Goal: Find specific fact: Find specific fact

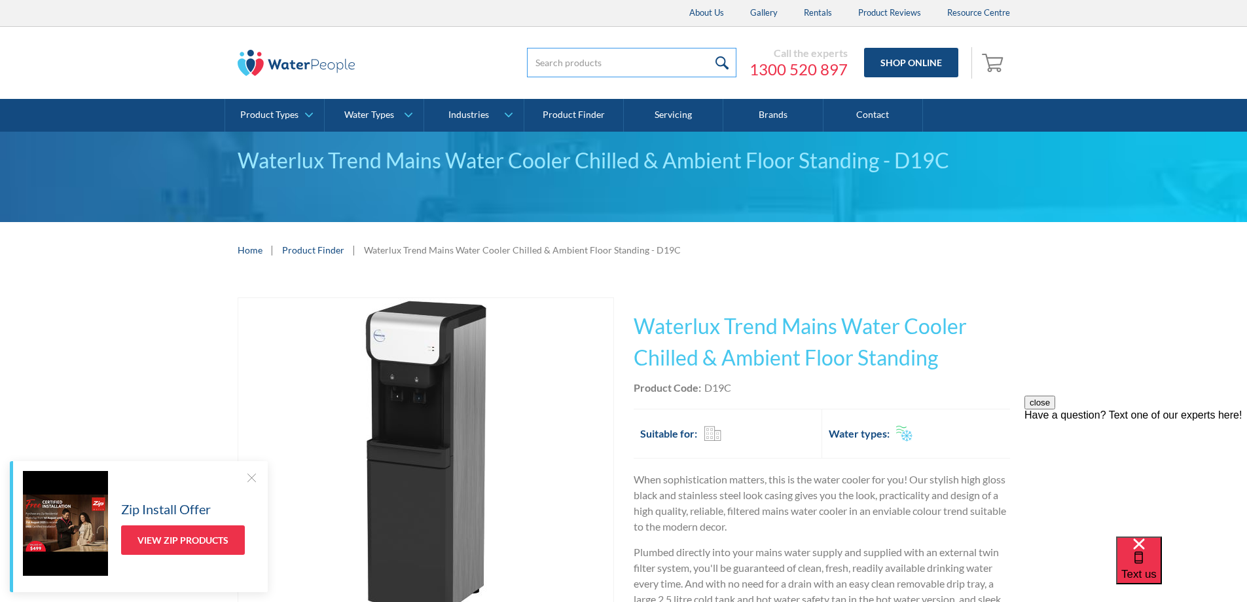
drag, startPoint x: 662, startPoint y: 67, endPoint x: 672, endPoint y: 65, distance: 10.2
click at [664, 67] on input "search" at bounding box center [631, 62] width 209 height 29
type input "92319"
click at [708, 48] on input "submit" at bounding box center [722, 62] width 28 height 29
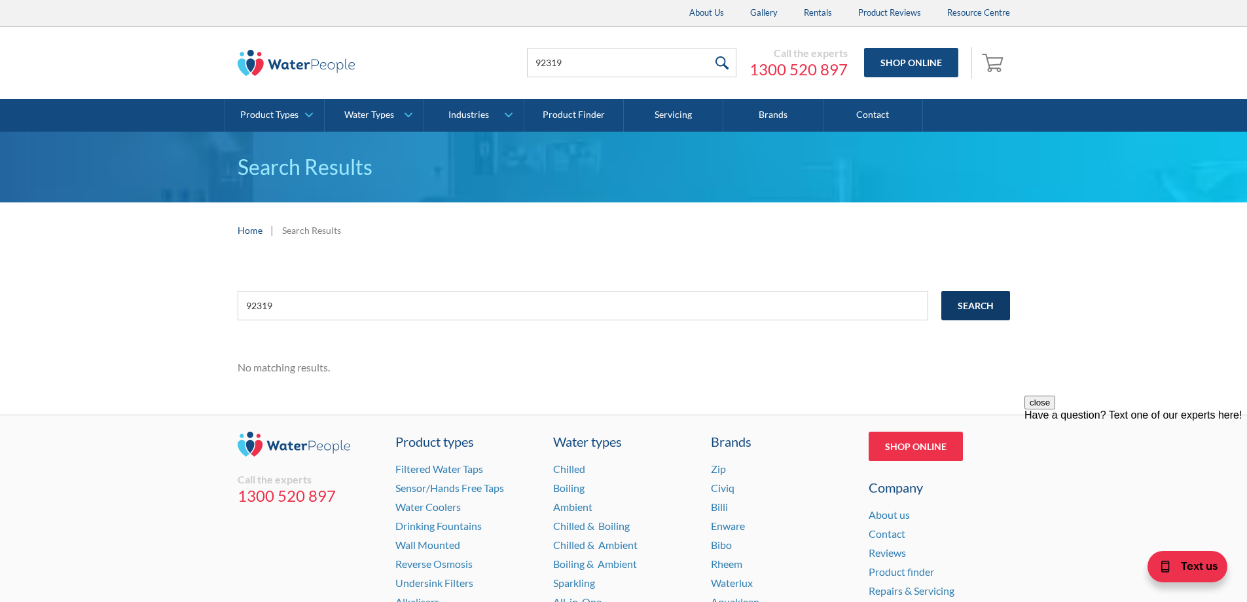
click at [975, 304] on input "Search" at bounding box center [975, 305] width 69 height 29
